Goal: Task Accomplishment & Management: Use online tool/utility

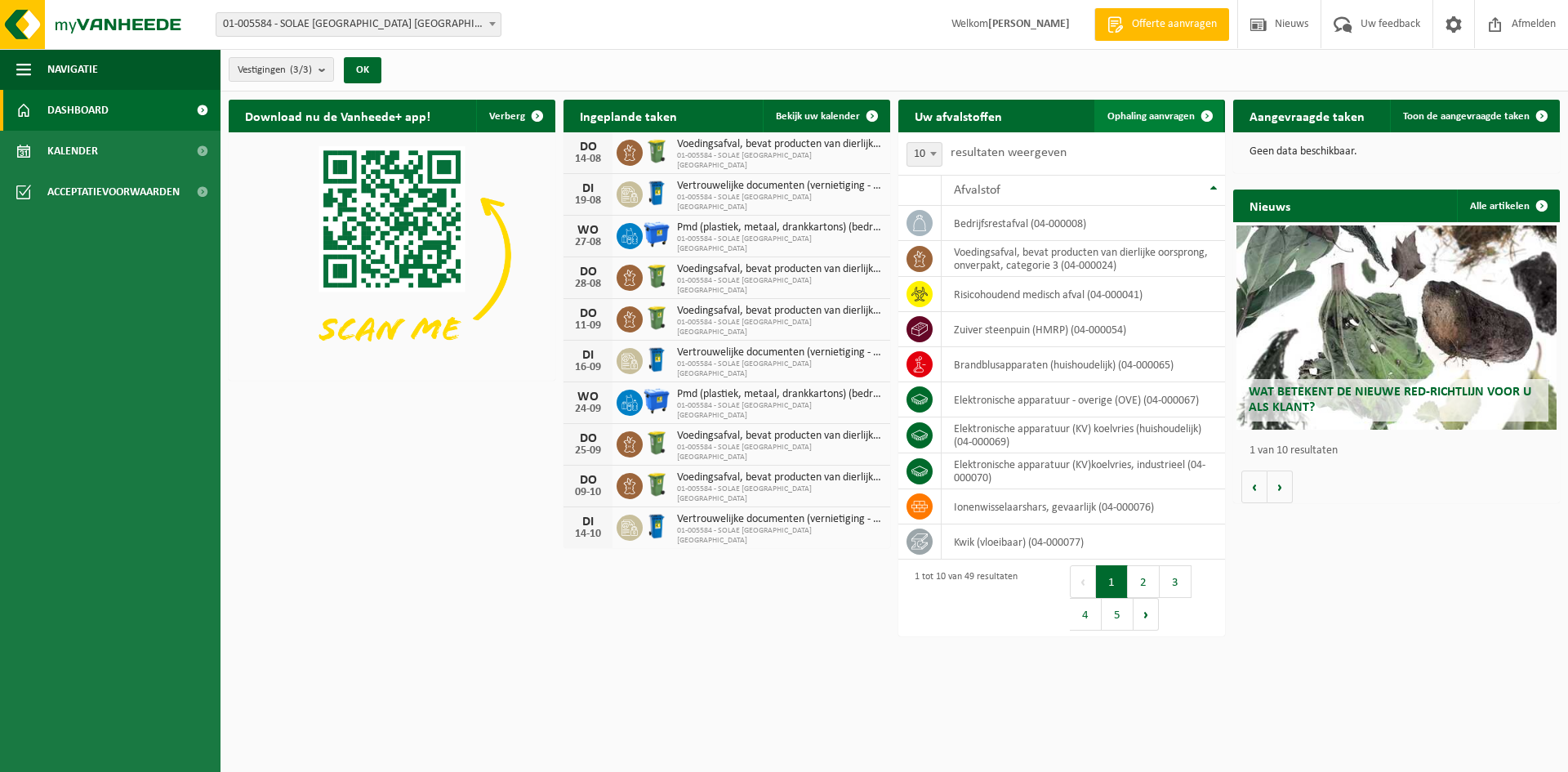
click at [1149, 111] on span "Ophaling aanvragen" at bounding box center [1151, 115] width 87 height 11
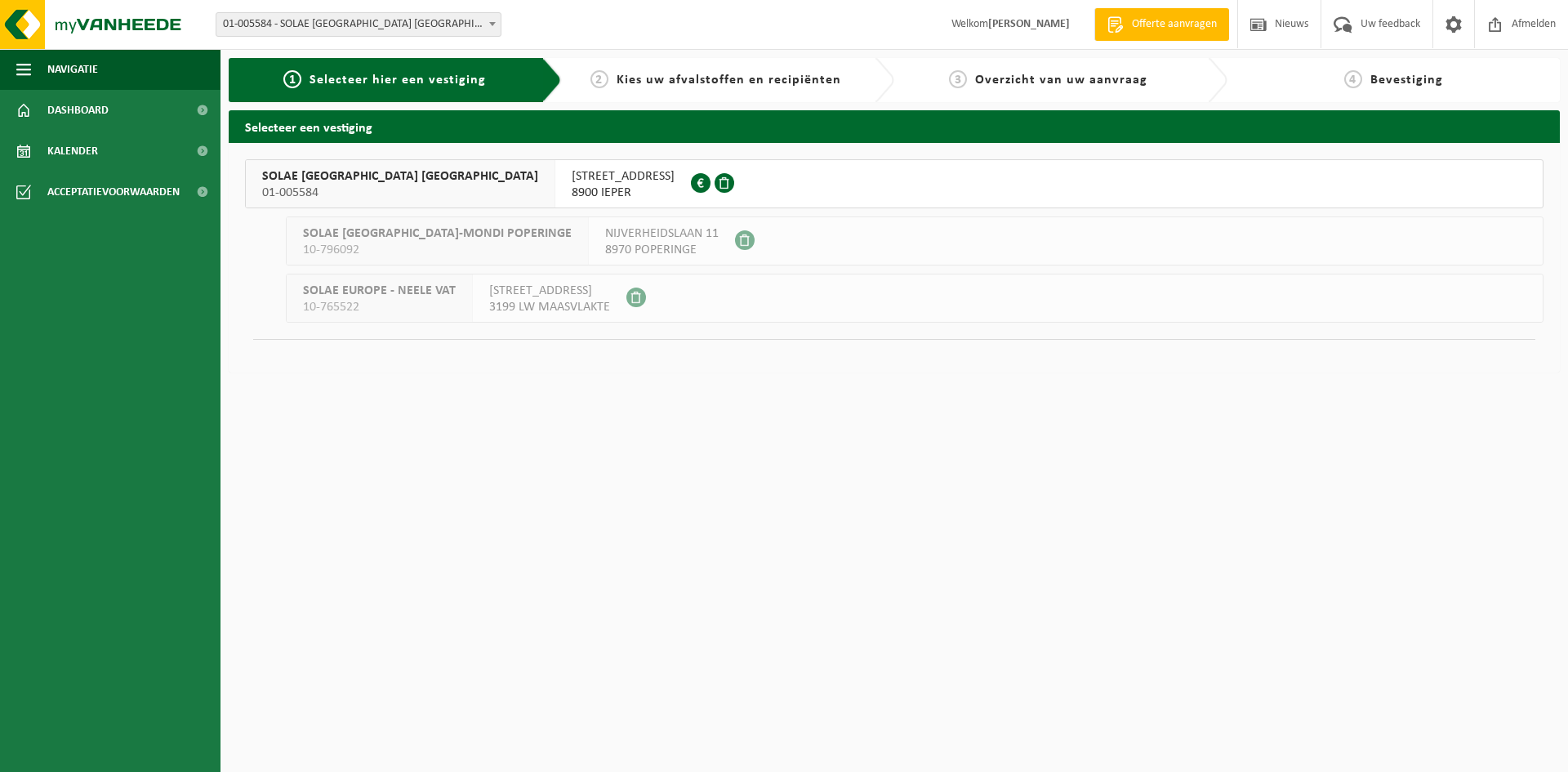
click at [328, 189] on span "01-005584" at bounding box center [400, 193] width 276 height 17
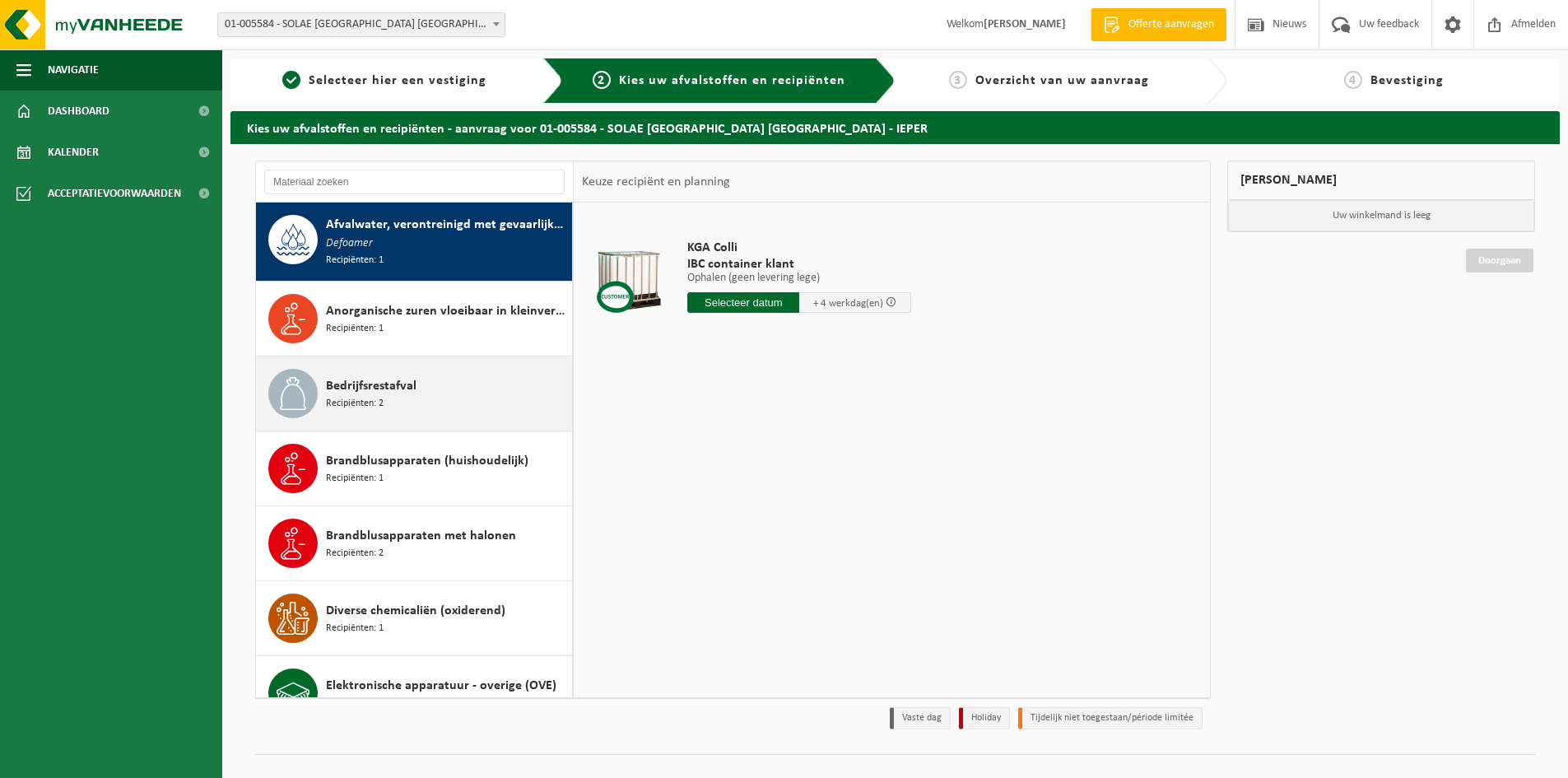
click at [406, 384] on span "Bedrijfsrestafval" at bounding box center [371, 386] width 91 height 20
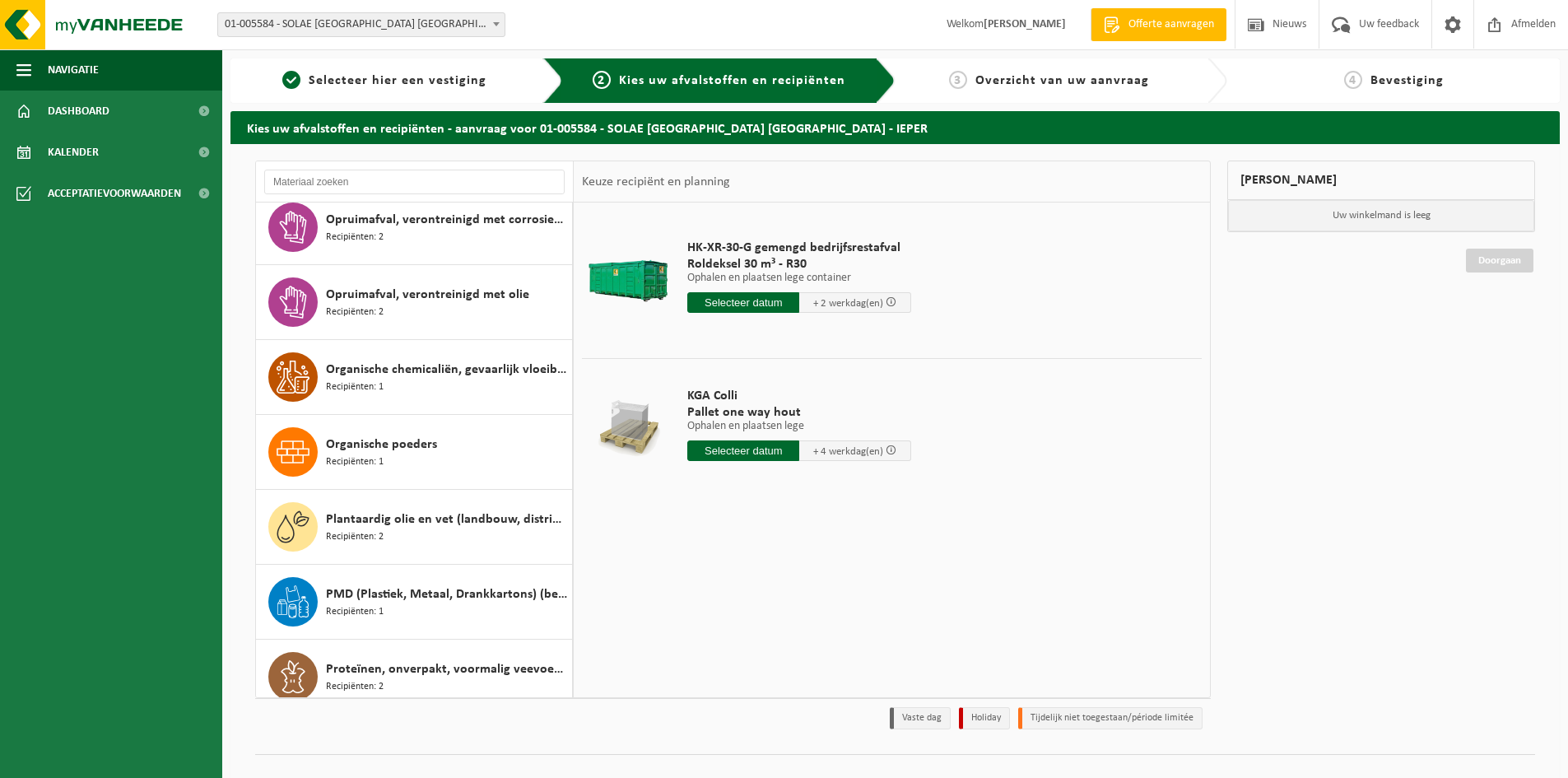
scroll to position [2205, 0]
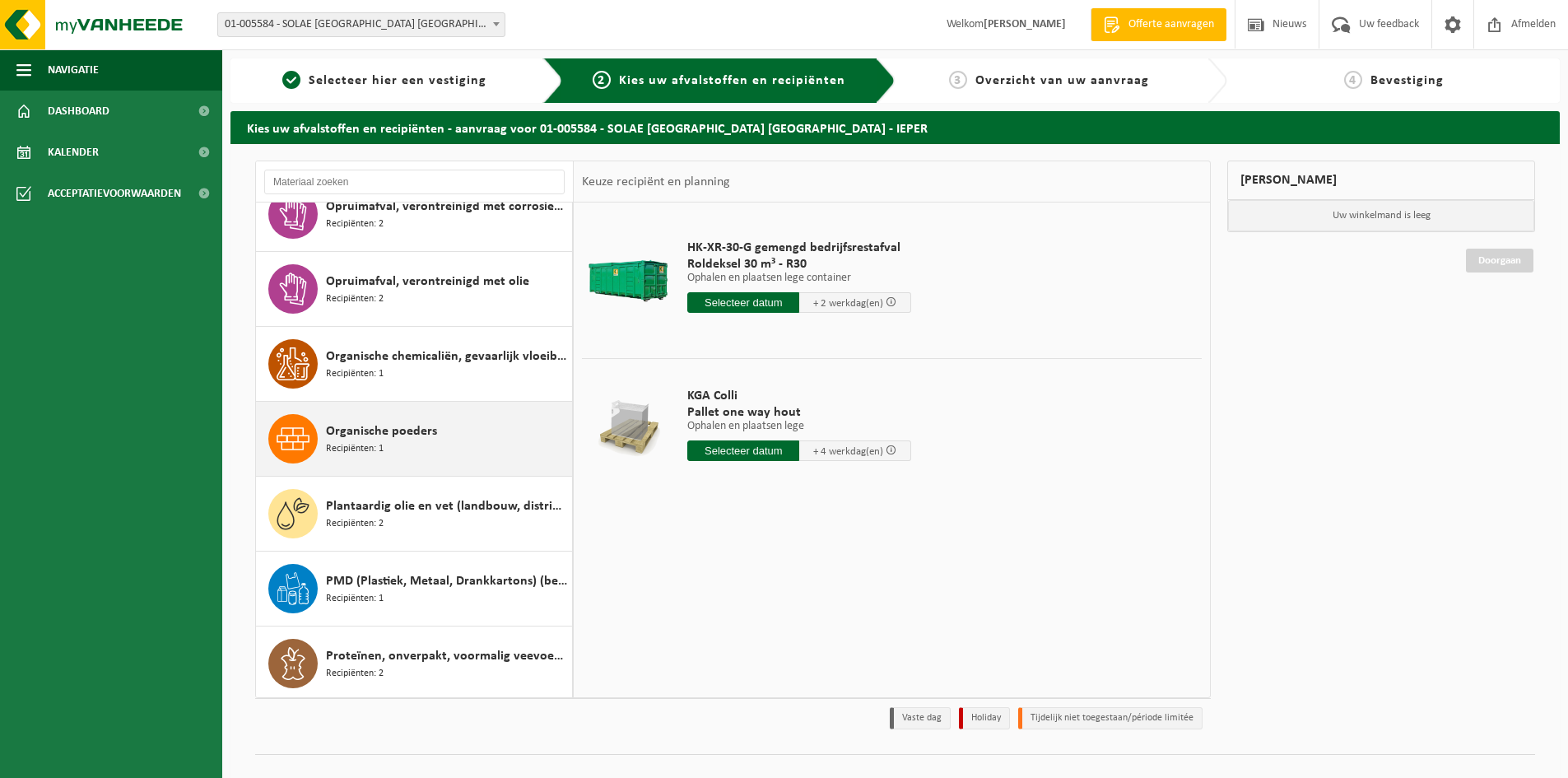
click at [361, 425] on span "Organische poeders" at bounding box center [381, 431] width 111 height 20
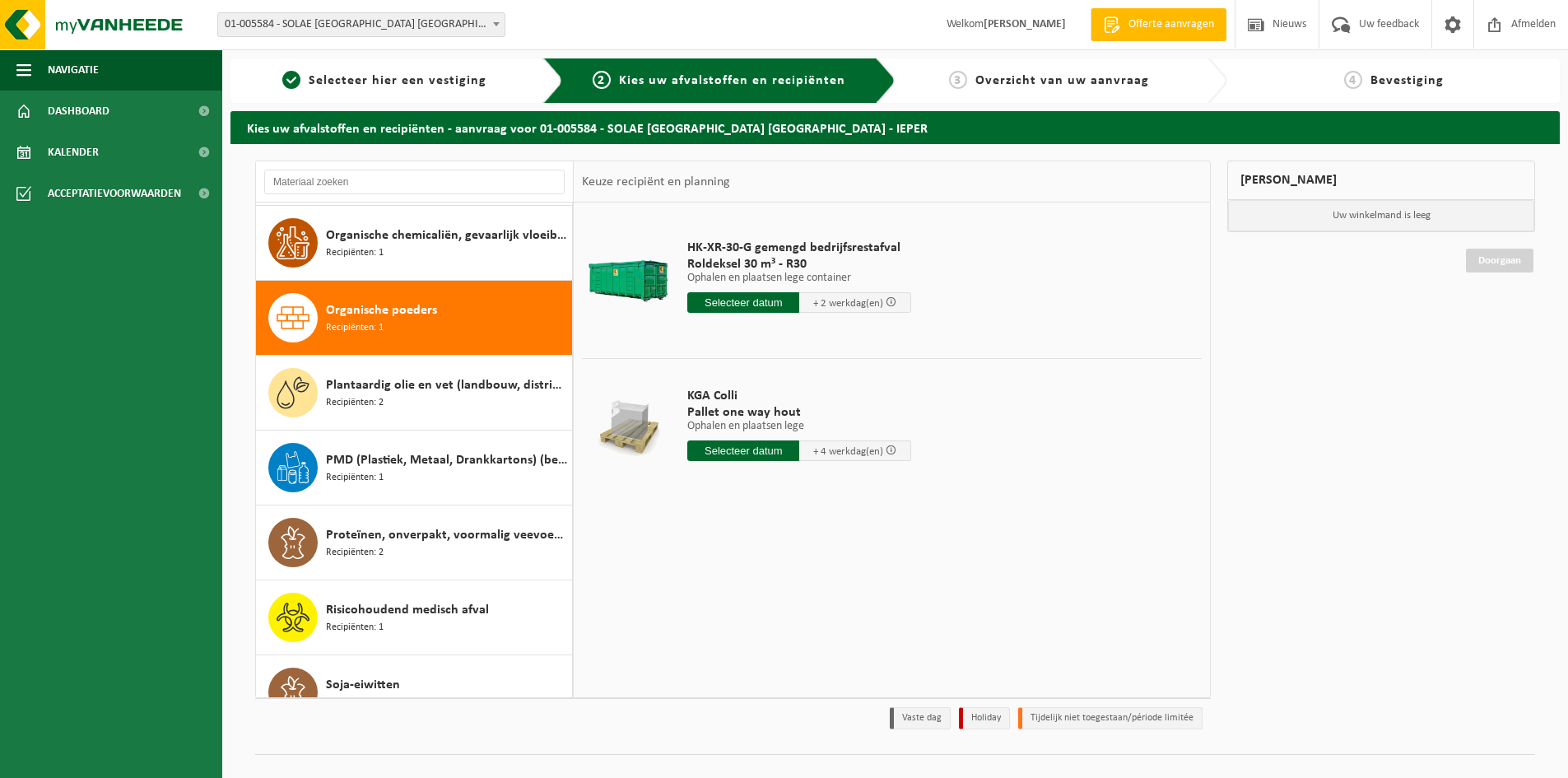
click at [361, 425] on div "Afvalwater, verontreinigd met gevaarlijke producten Defoamer Recipiënten: 1 Ano…" at bounding box center [415, 450] width 318 height 495
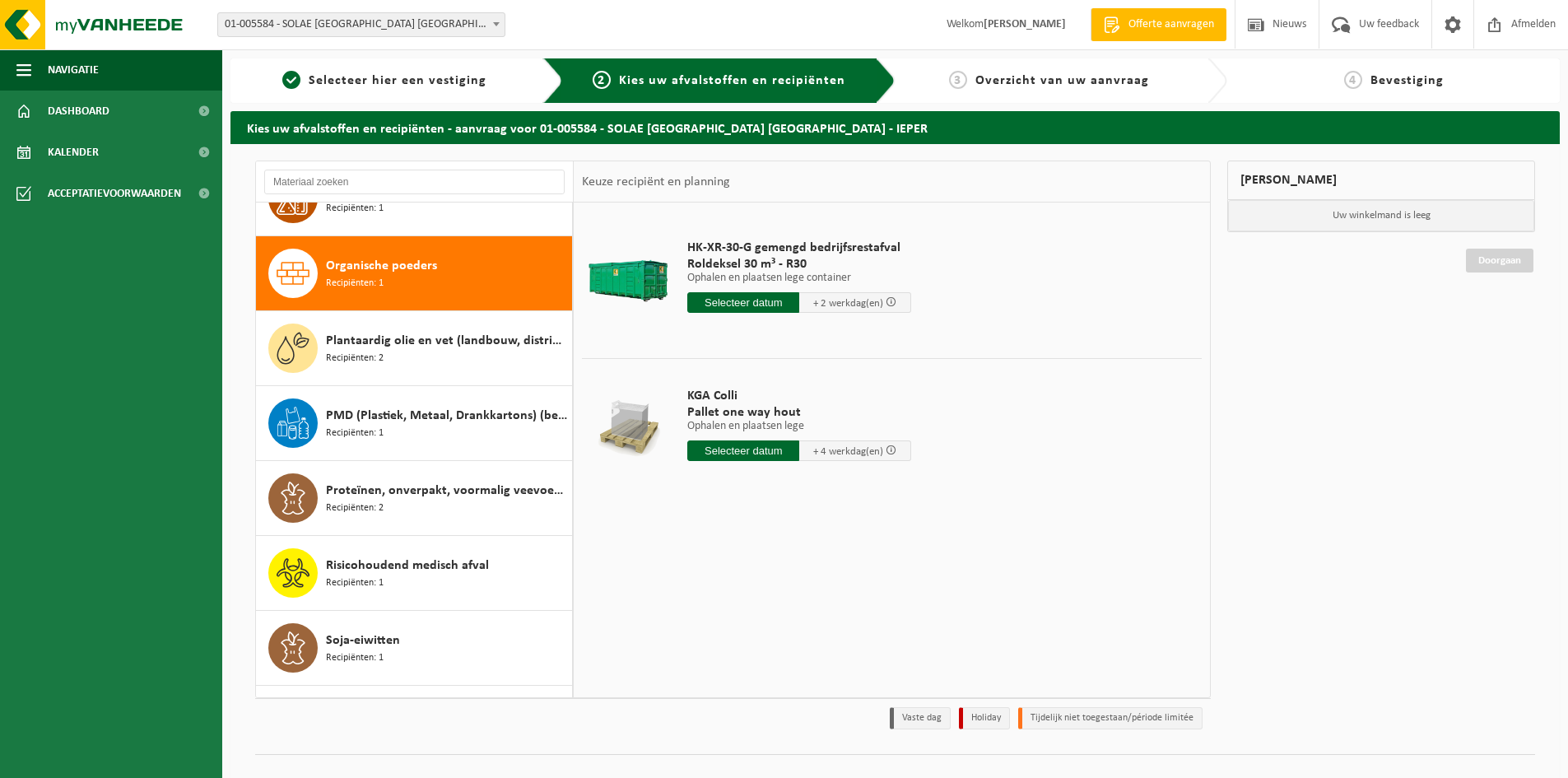
scroll to position [2399, 0]
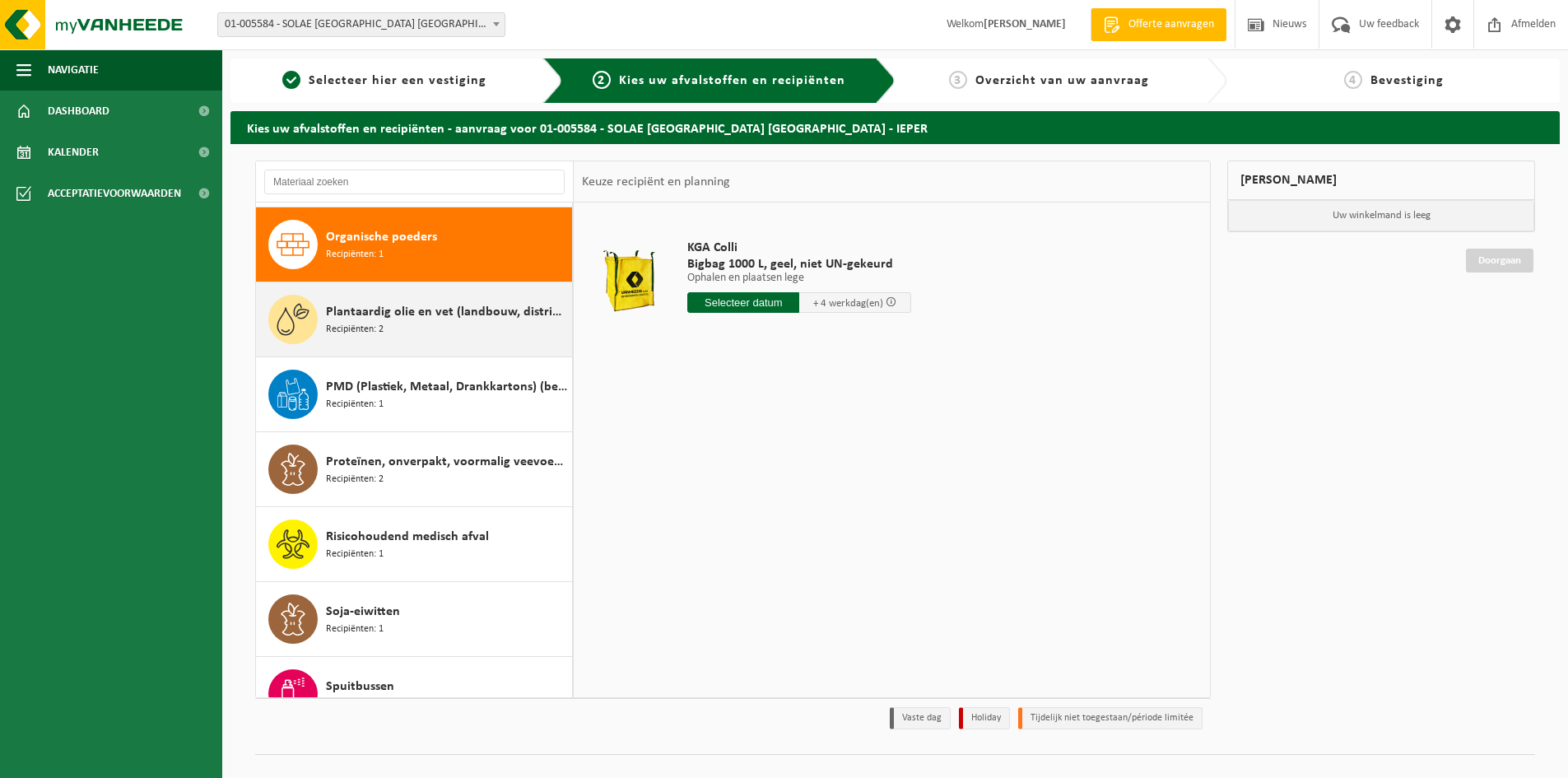
click at [410, 302] on span "Plantaardig olie en vet (landbouw, distributie, voedingsambachten)" at bounding box center [446, 312] width 242 height 20
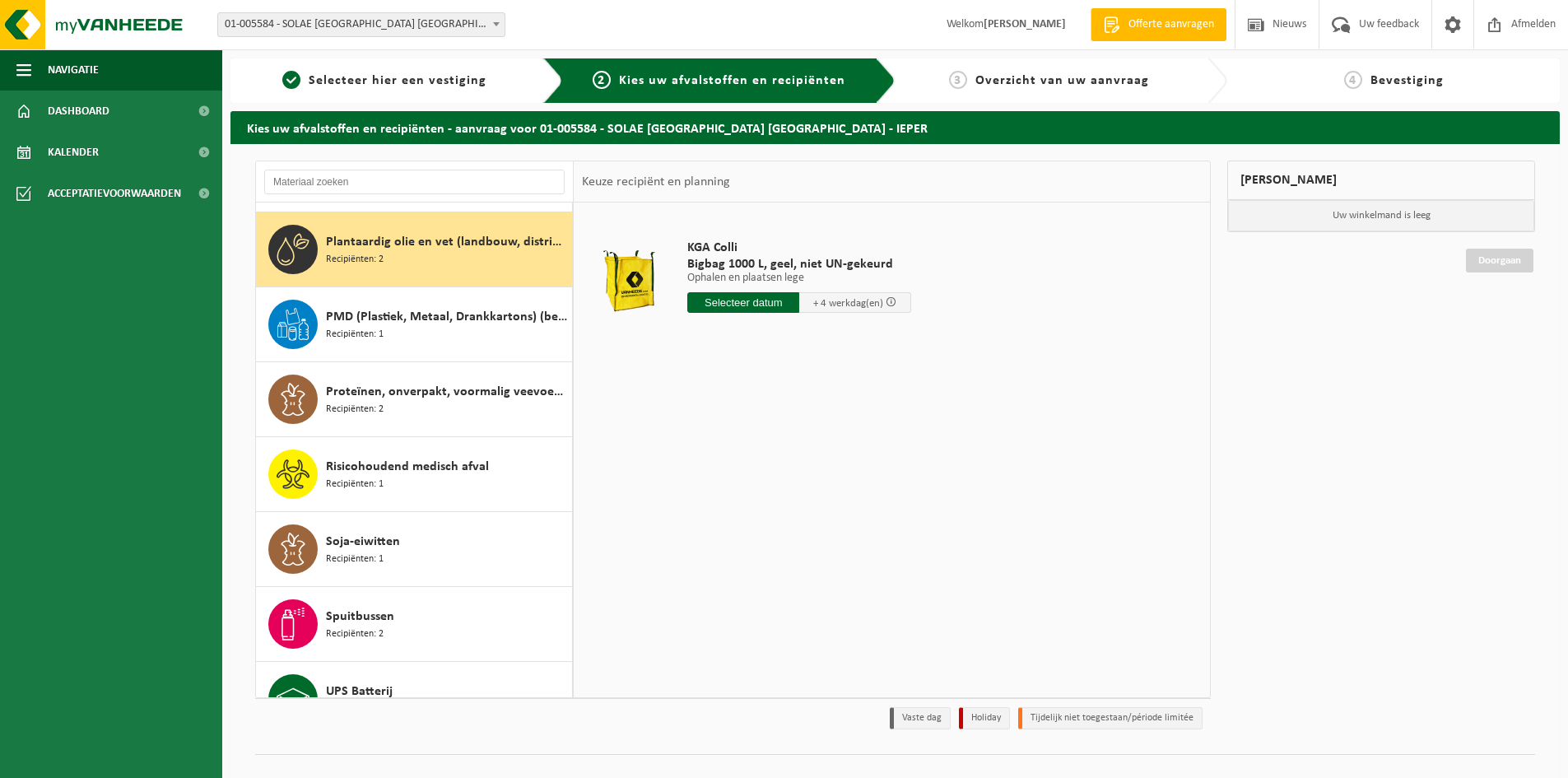
scroll to position [2474, 0]
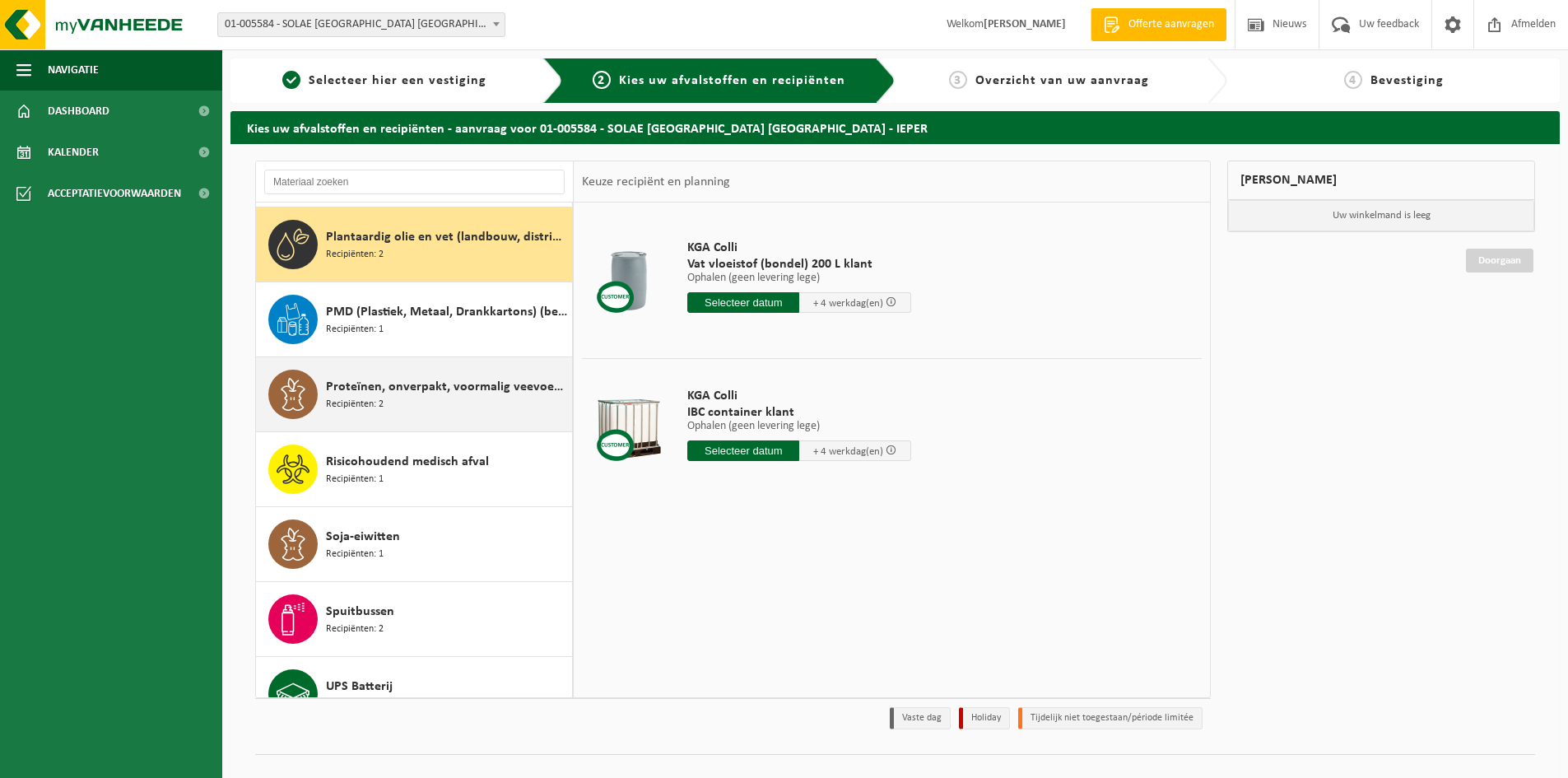
click at [454, 388] on span "Proteïnen, onverpakt, voormalig veevoeder" at bounding box center [446, 387] width 242 height 20
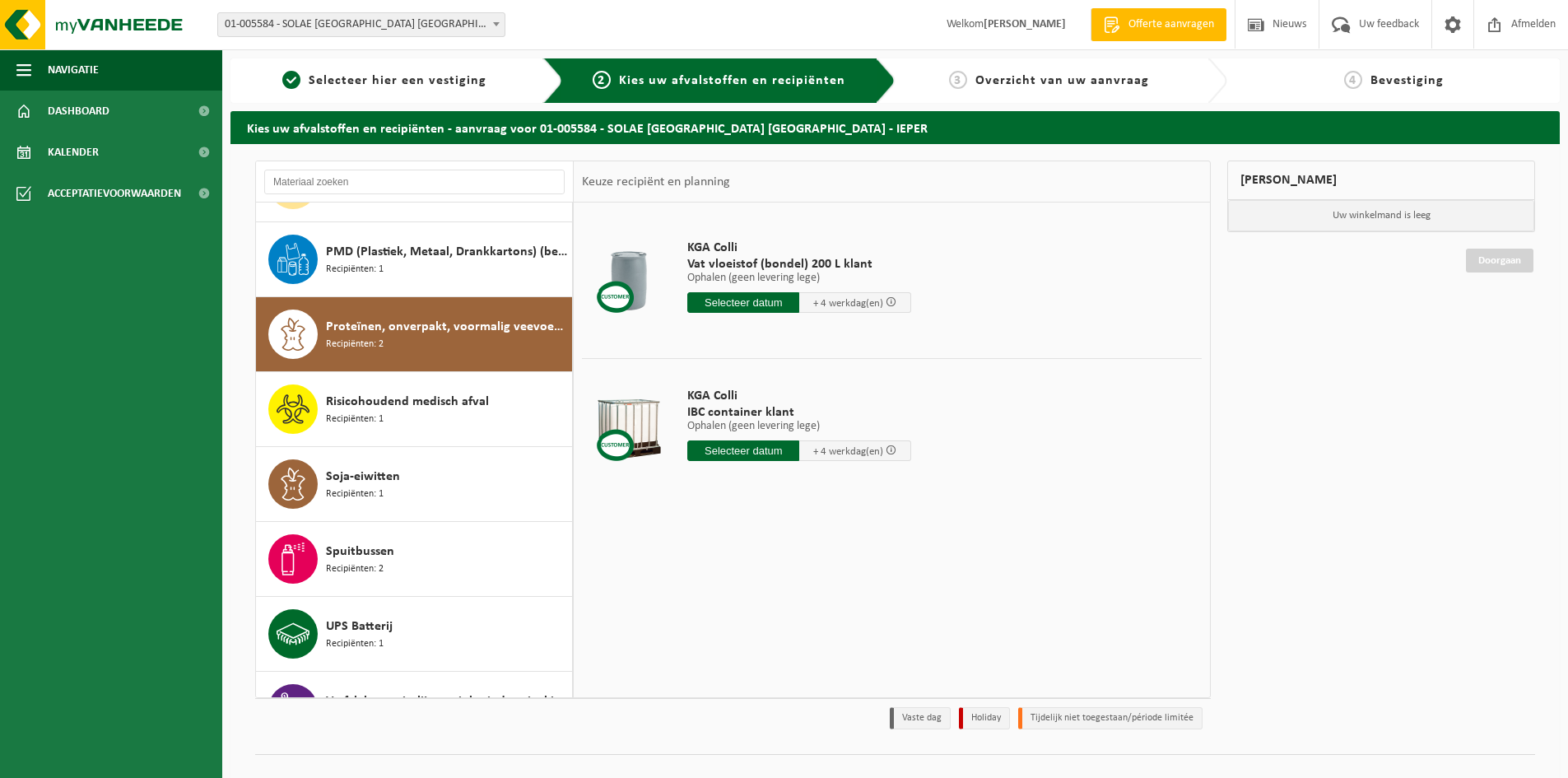
scroll to position [2624, 0]
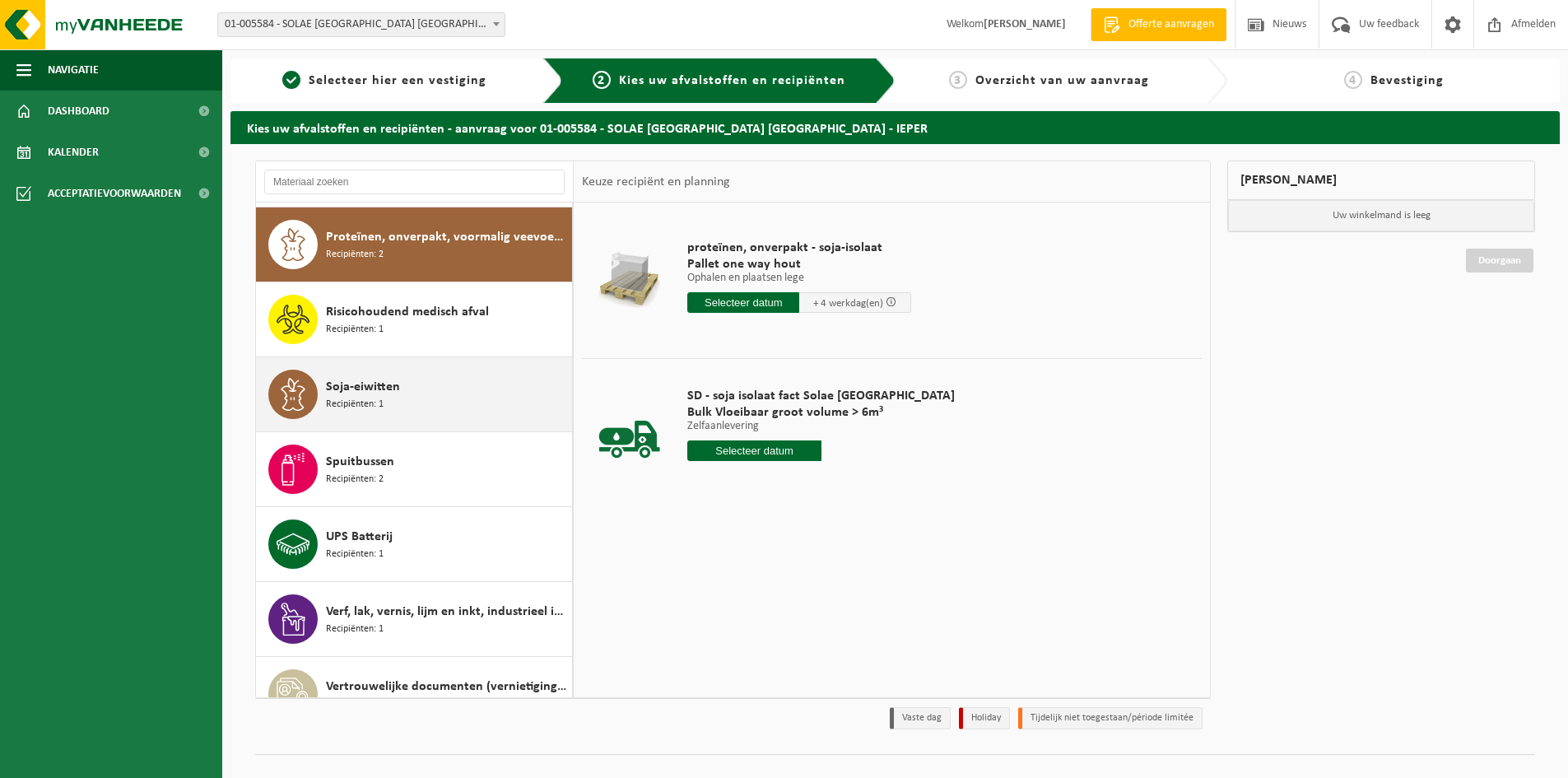
click at [385, 385] on span "Soja-eiwitten" at bounding box center [362, 387] width 74 height 20
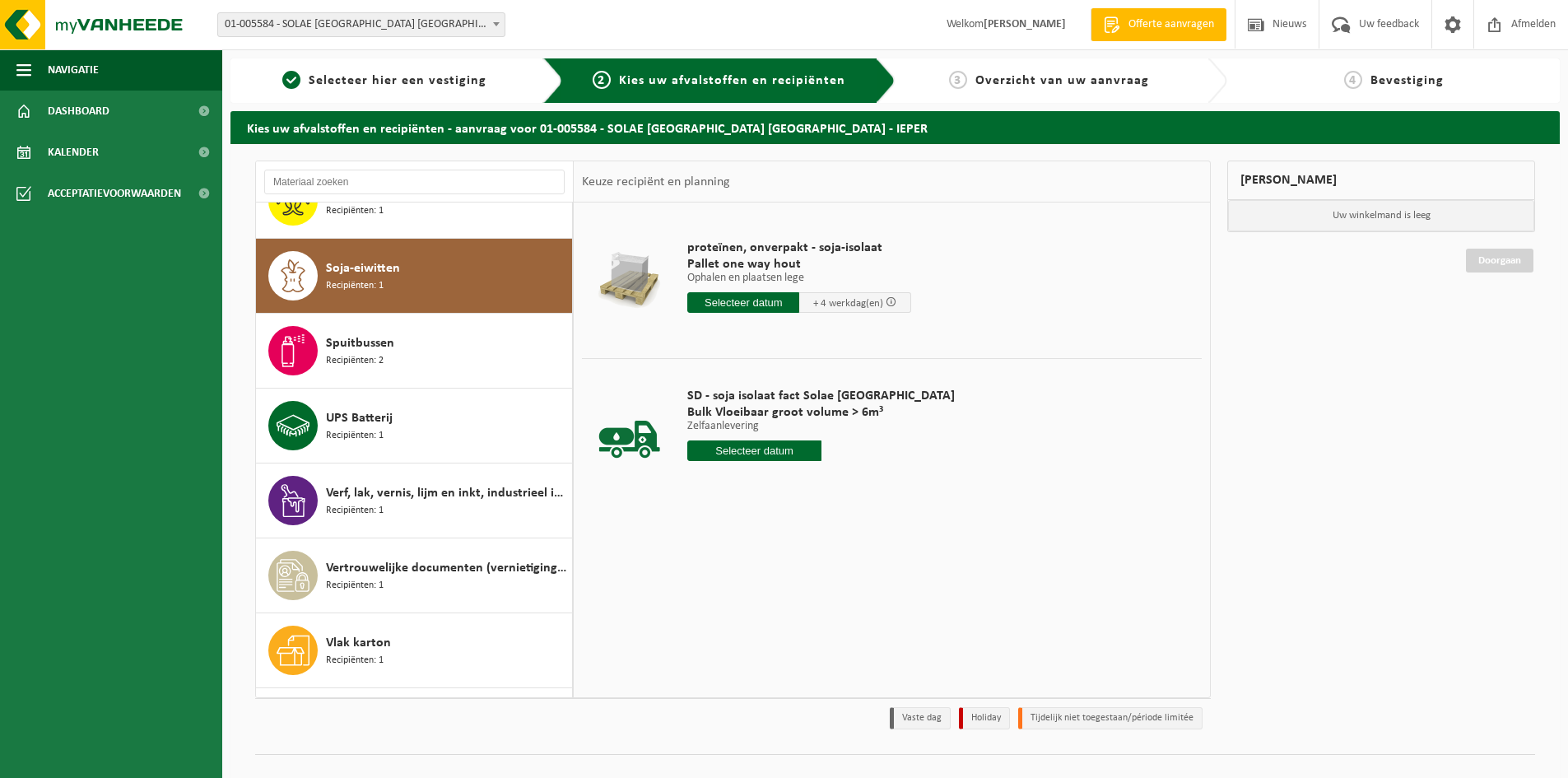
scroll to position [2774, 0]
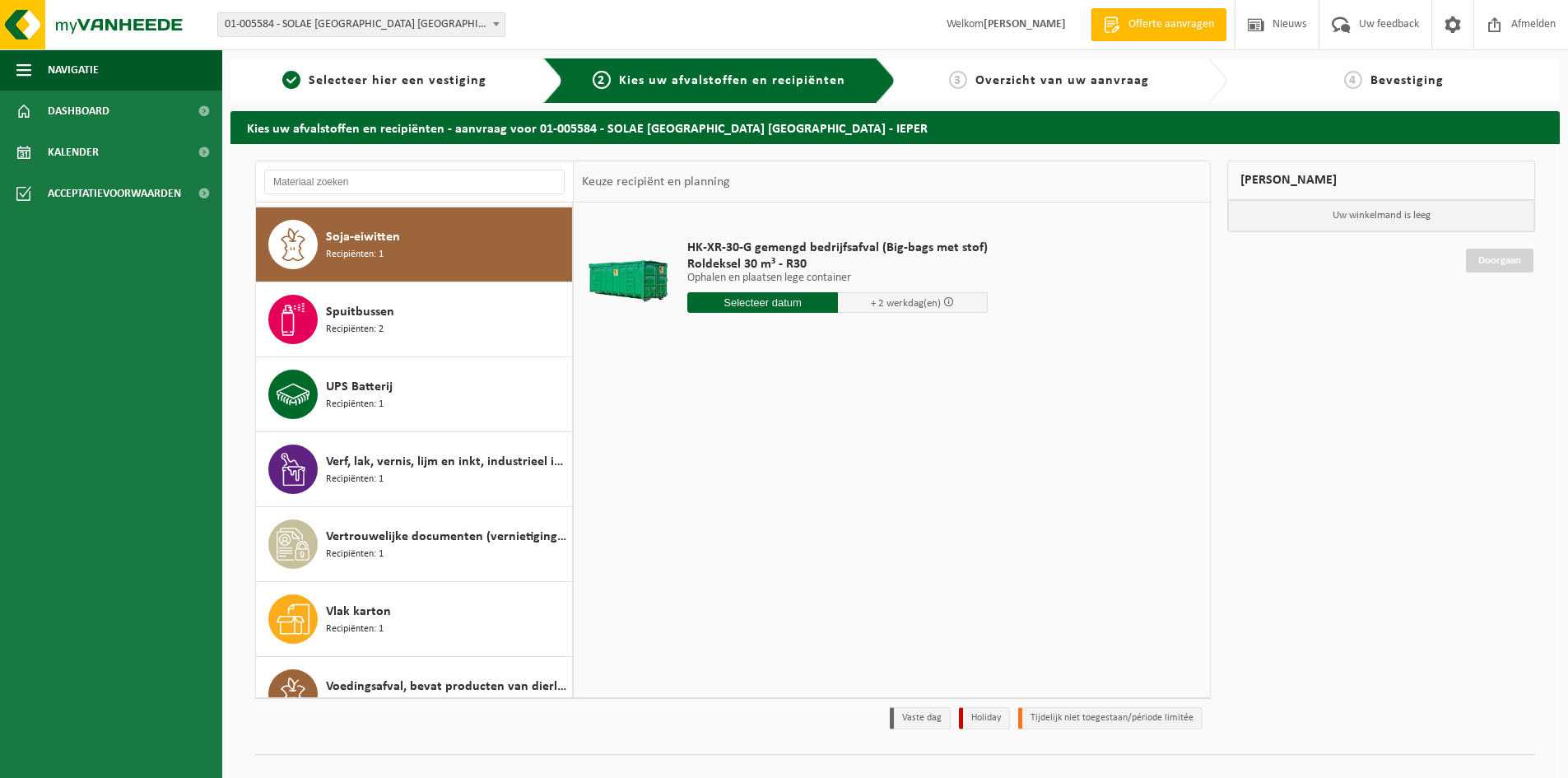
click at [744, 301] on input "text" at bounding box center [762, 302] width 151 height 21
click at [725, 441] on div "12" at bounding box center [731, 448] width 29 height 27
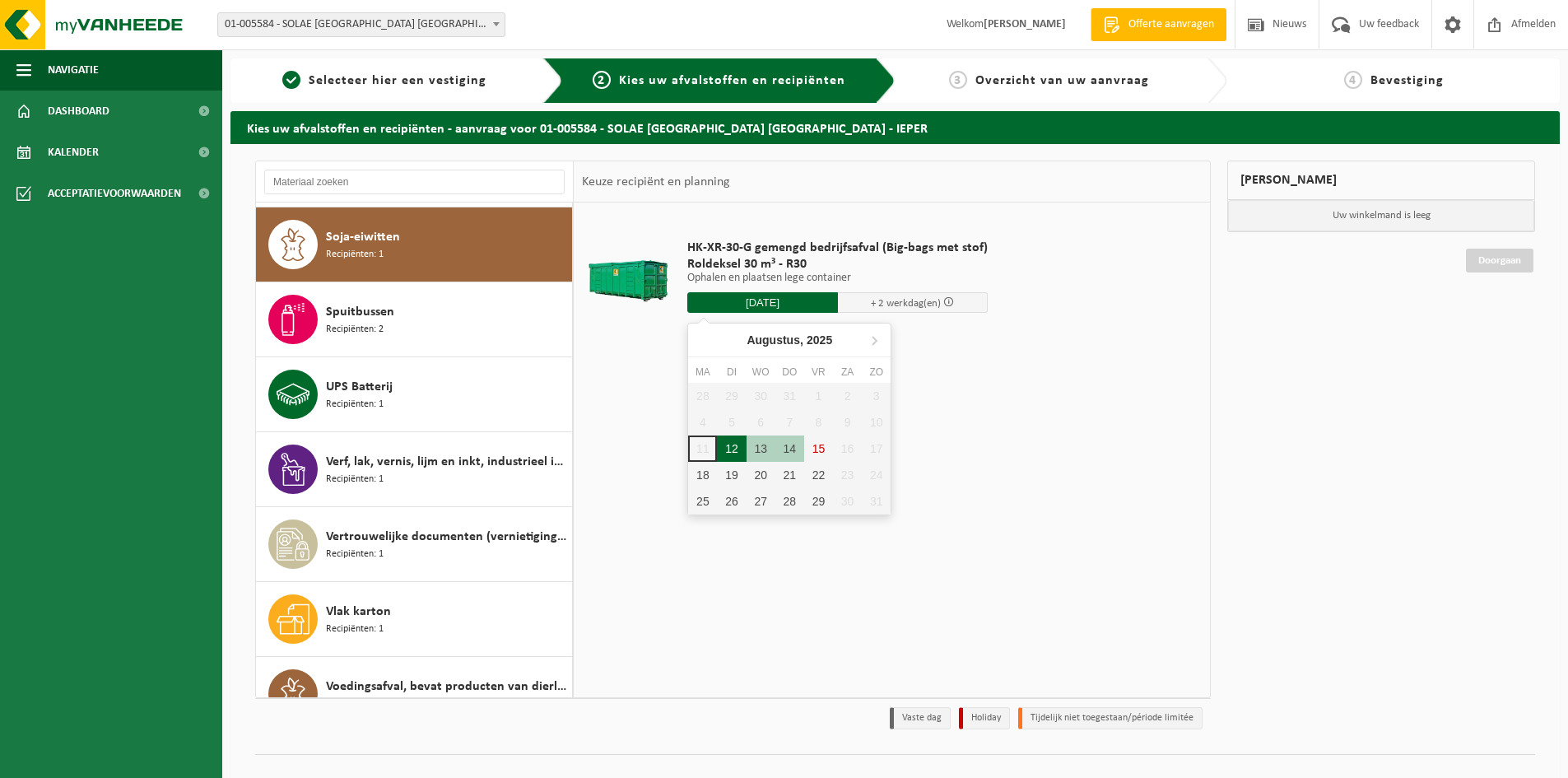
type input "Van 2025-08-12"
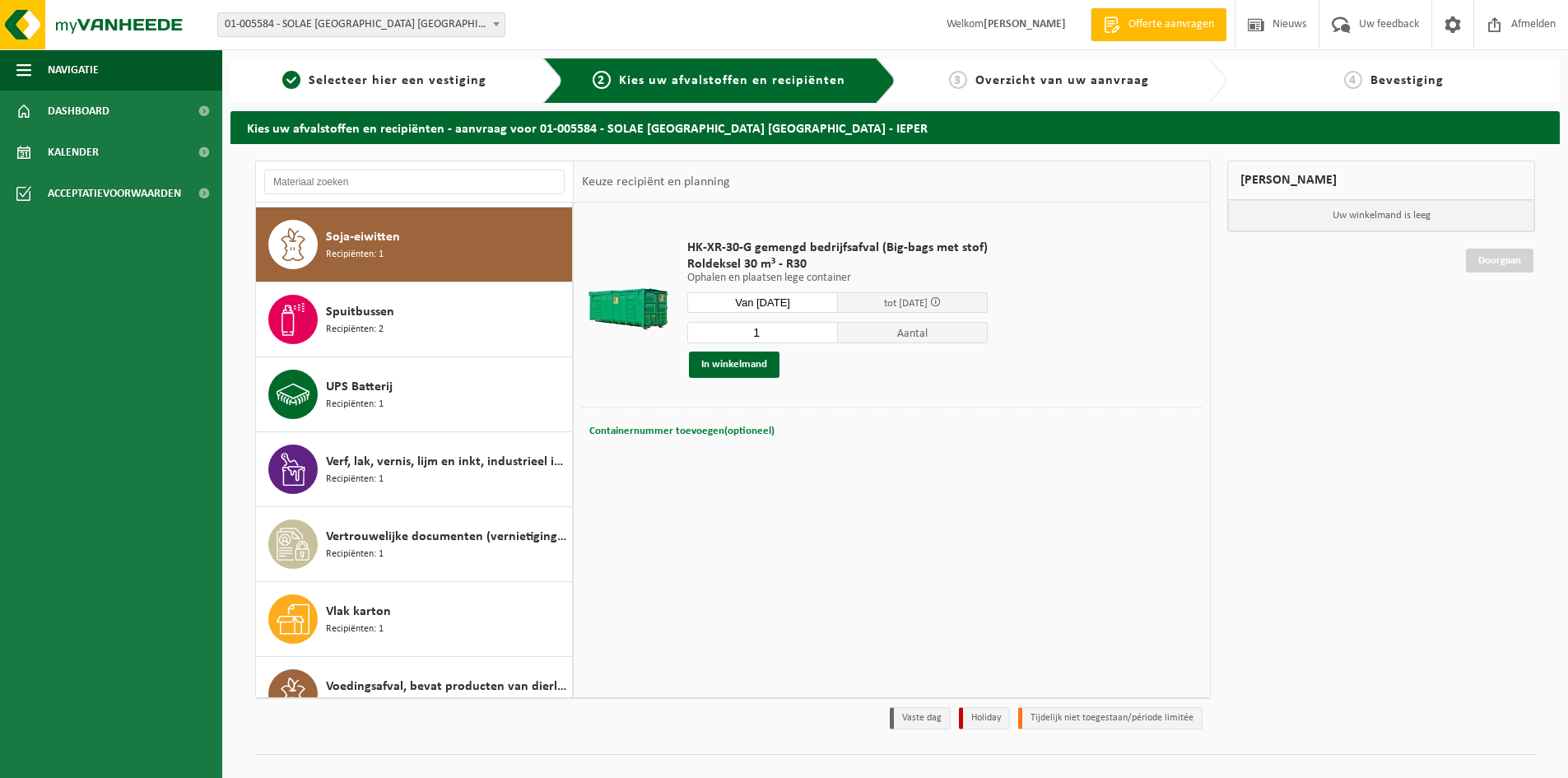
click at [712, 430] on span "Containernummer toevoegen(optioneel)" at bounding box center [681, 430] width 185 height 11
click at [677, 432] on input "R30224" at bounding box center [797, 431] width 301 height 23
type input "R30-224"
click at [742, 364] on button "In winkelmand" at bounding box center [734, 364] width 91 height 27
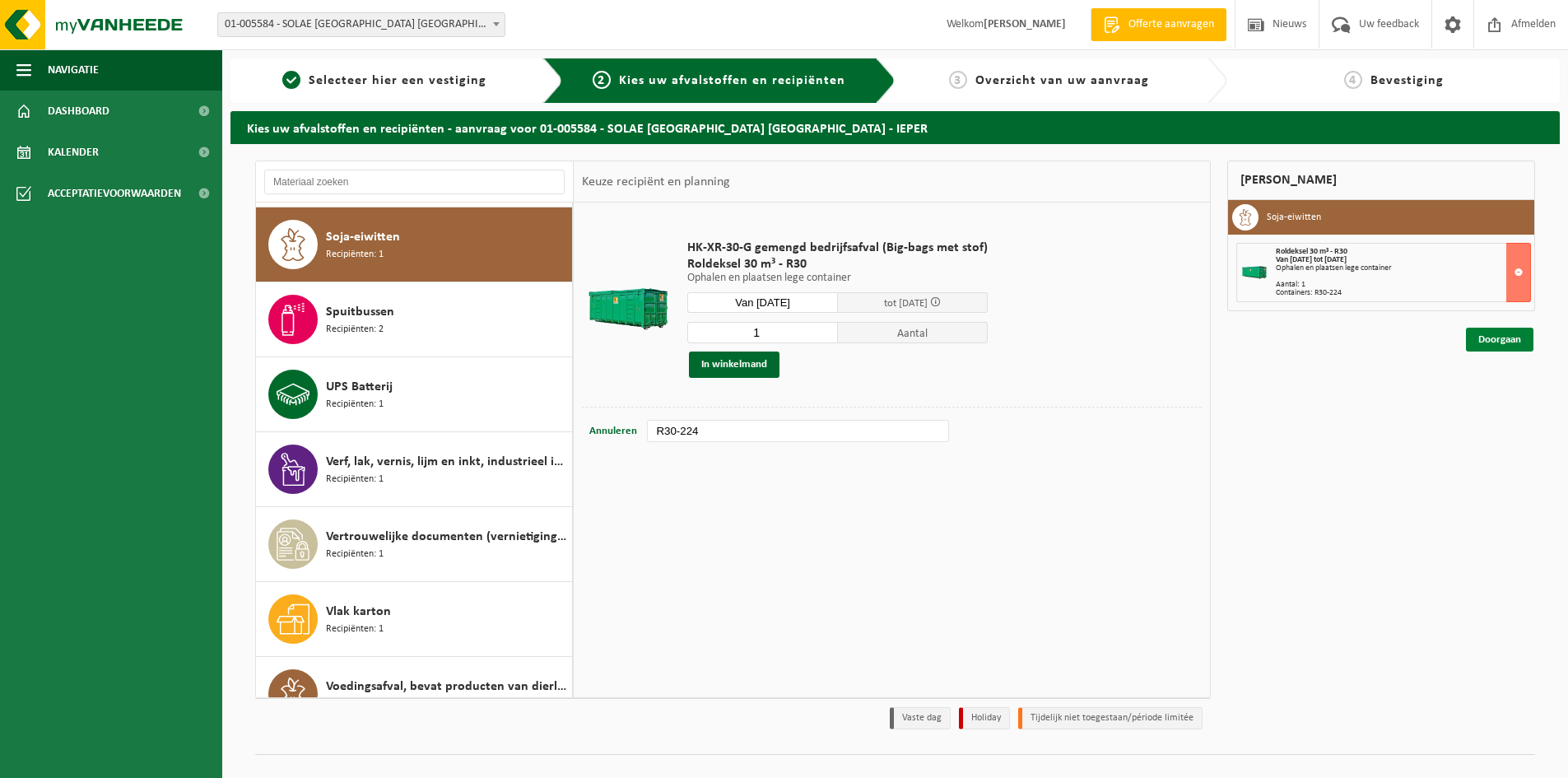
click at [1517, 337] on link "Doorgaan" at bounding box center [1499, 339] width 67 height 24
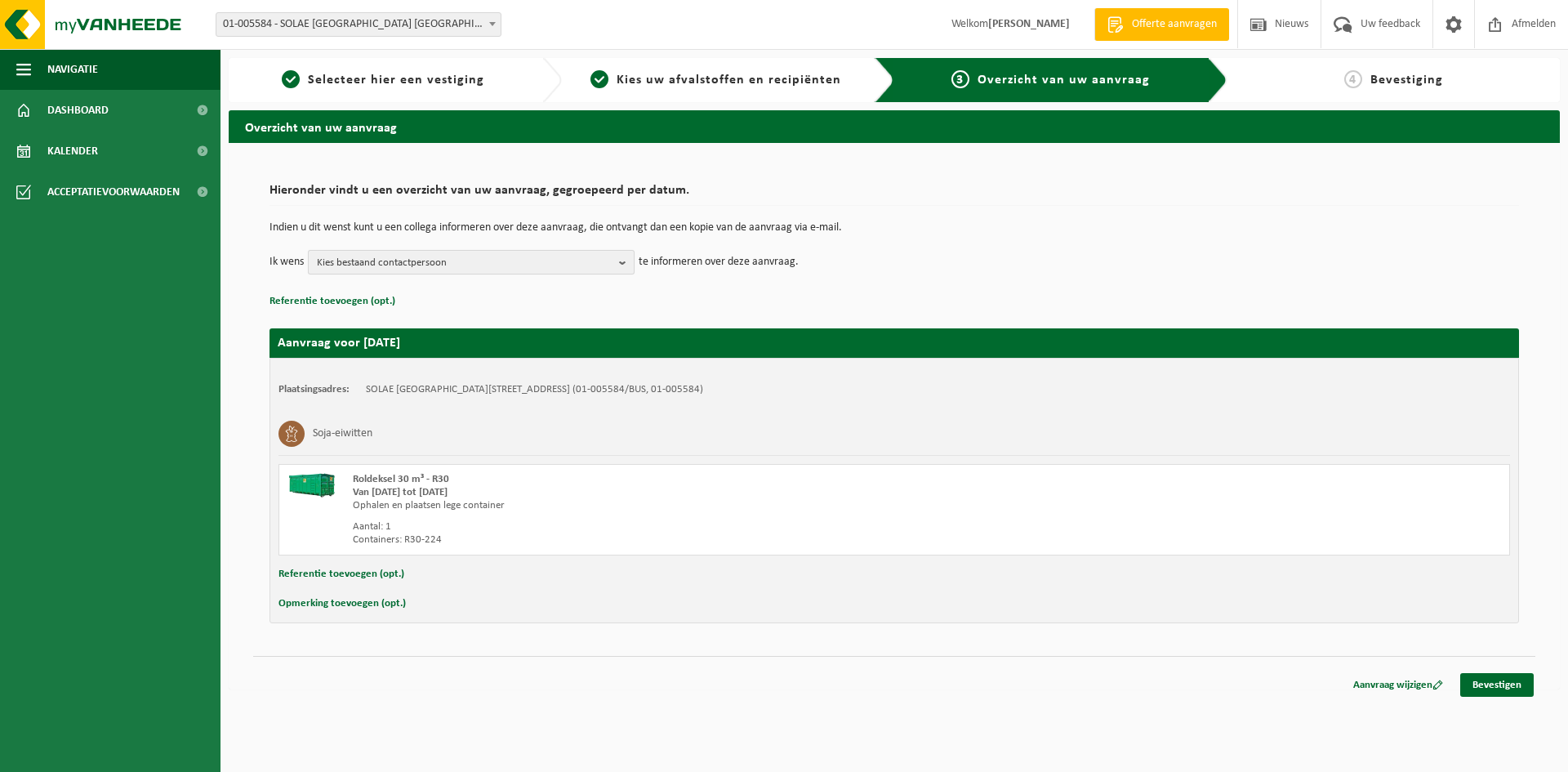
click at [626, 261] on b "button" at bounding box center [626, 261] width 15 height 23
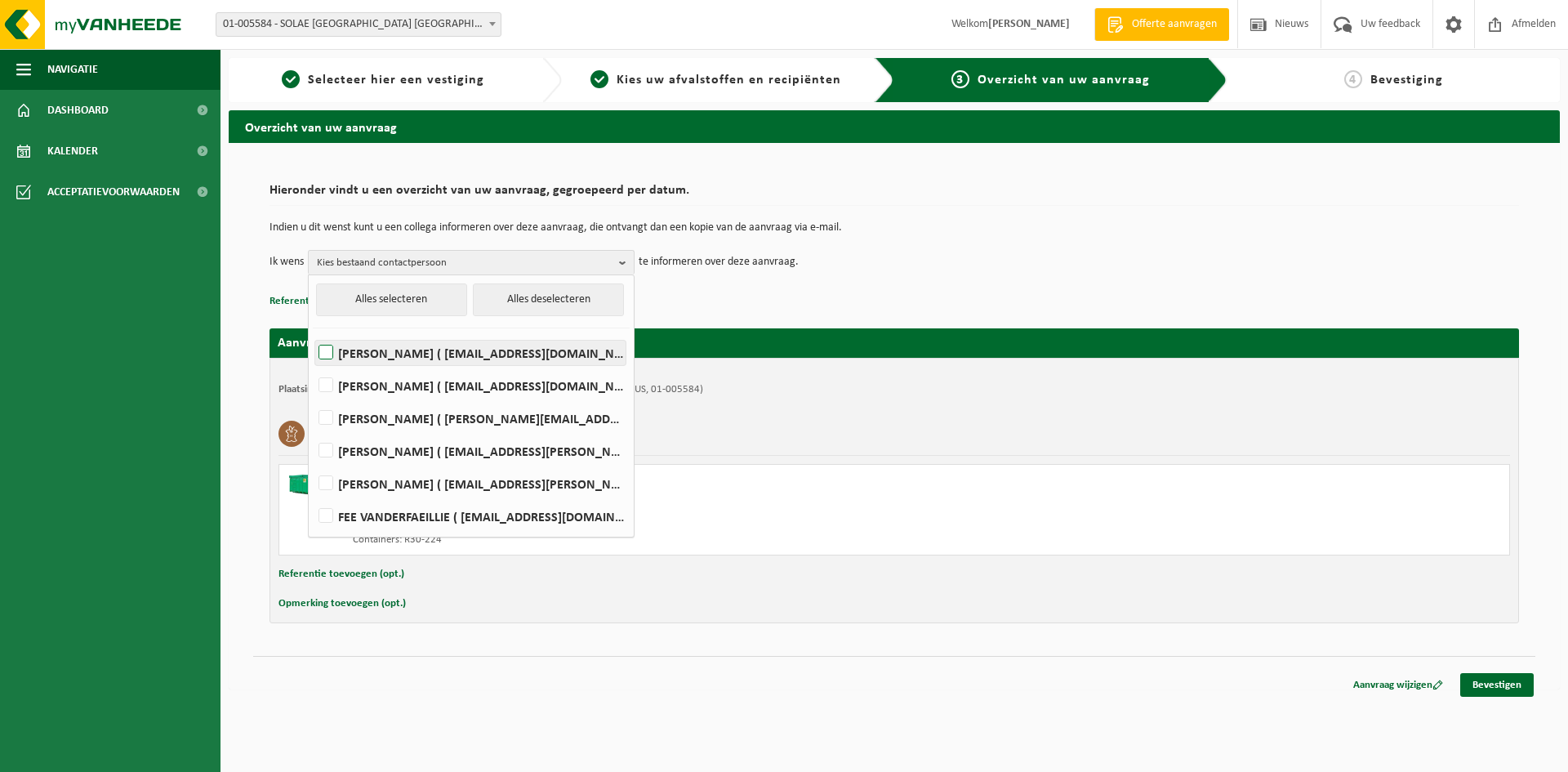
click at [345, 356] on label "[PERSON_NAME] ( [EMAIL_ADDRESS][DOMAIN_NAME] )" at bounding box center [470, 352] width 310 height 24
click at [313, 333] on input "REGINE BATTHEU ( regine.battheu@iff.com )" at bounding box center [312, 332] width 1 height 1
checkbox input "true"
click at [802, 283] on div "Hieronder vindt u een overzicht van uw aanvraag, gegroepeerd per datum. Indien …" at bounding box center [894, 243] width 1250 height 136
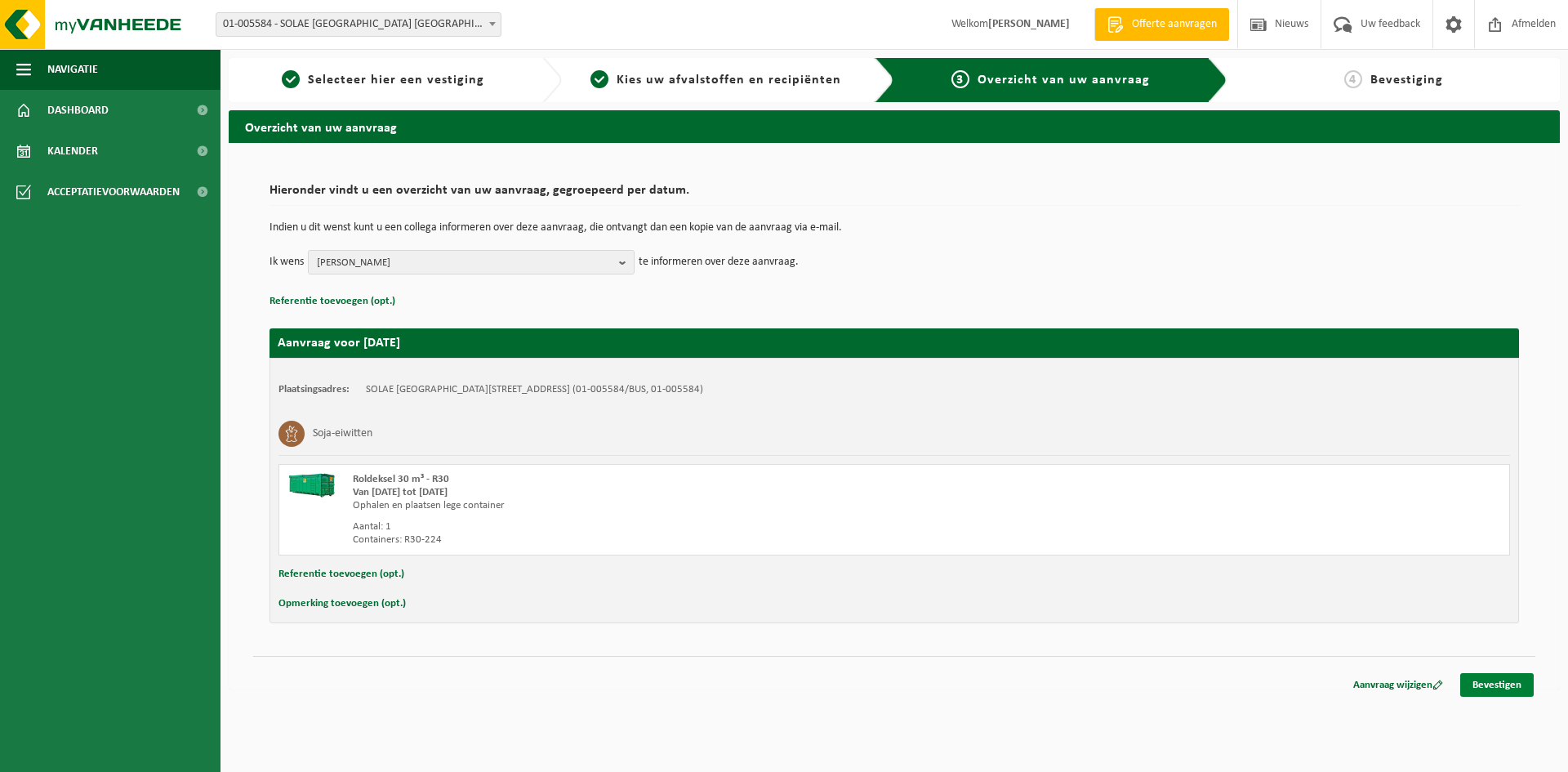
click at [1502, 685] on link "Bevestigen" at bounding box center [1497, 685] width 73 height 23
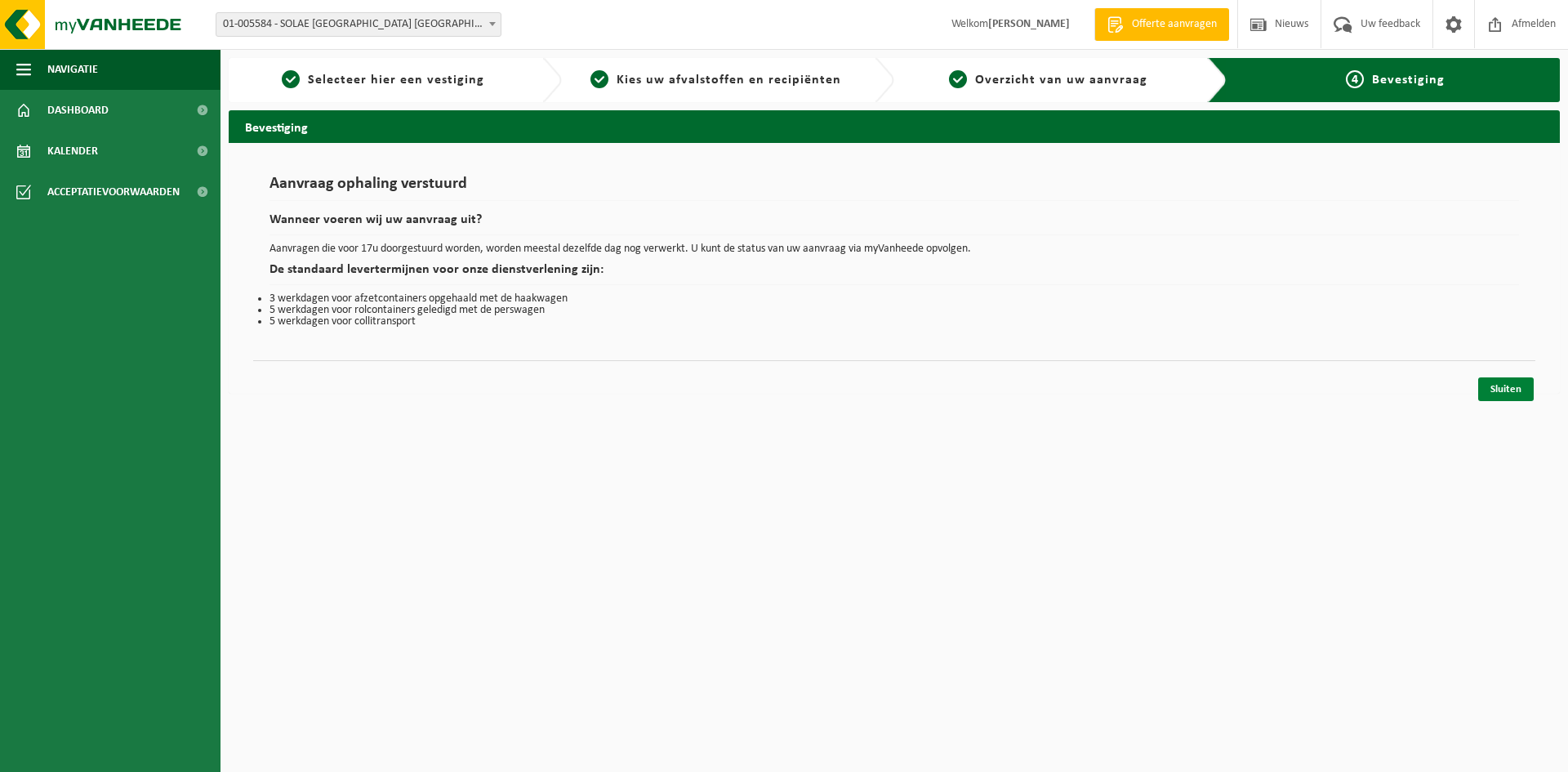
click at [1513, 393] on link "Sluiten" at bounding box center [1505, 389] width 56 height 23
